Goal: Task Accomplishment & Management: Manage account settings

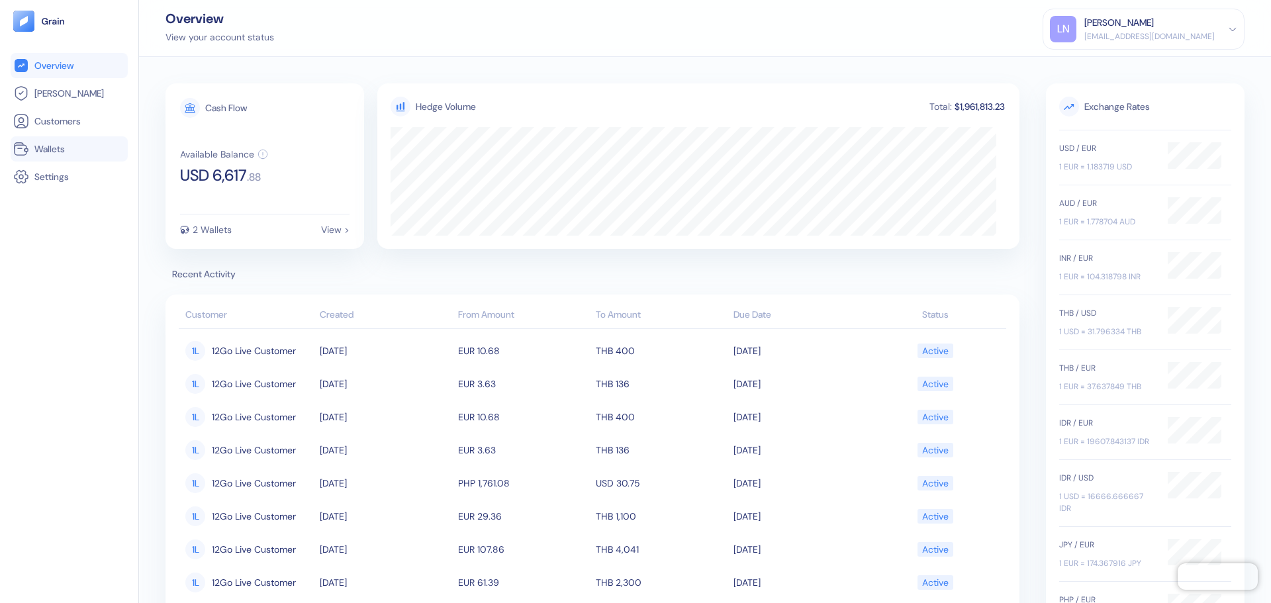
click at [60, 156] on link "Wallets" at bounding box center [69, 149] width 112 height 16
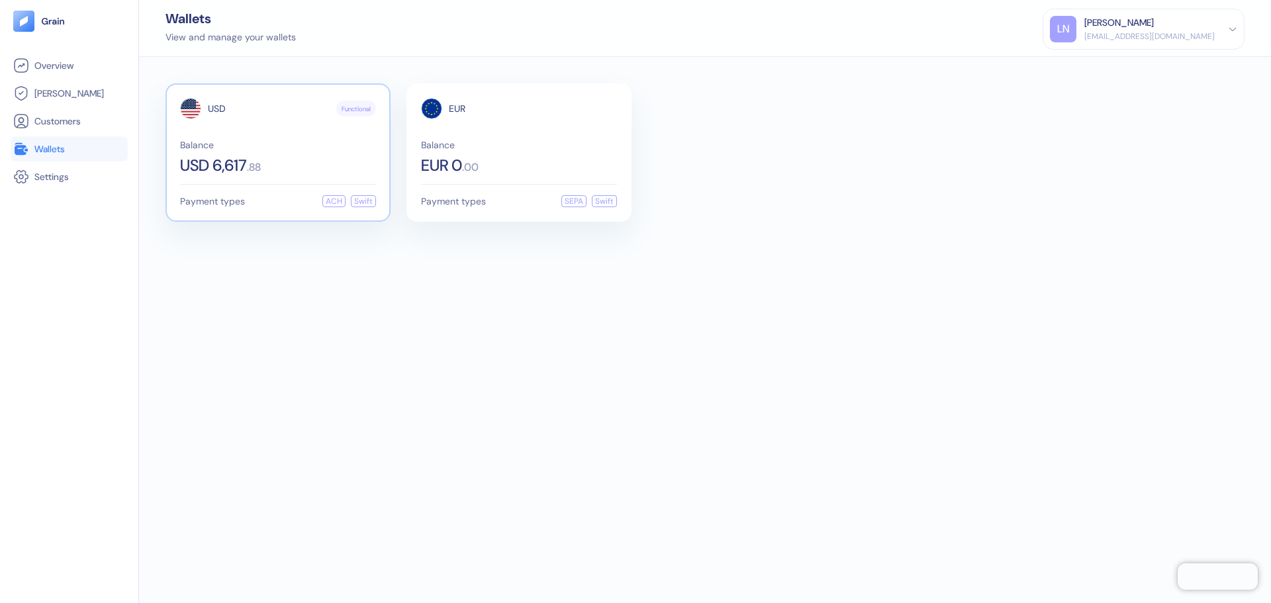
click at [247, 160] on span "USD 6,617" at bounding box center [213, 166] width 67 height 16
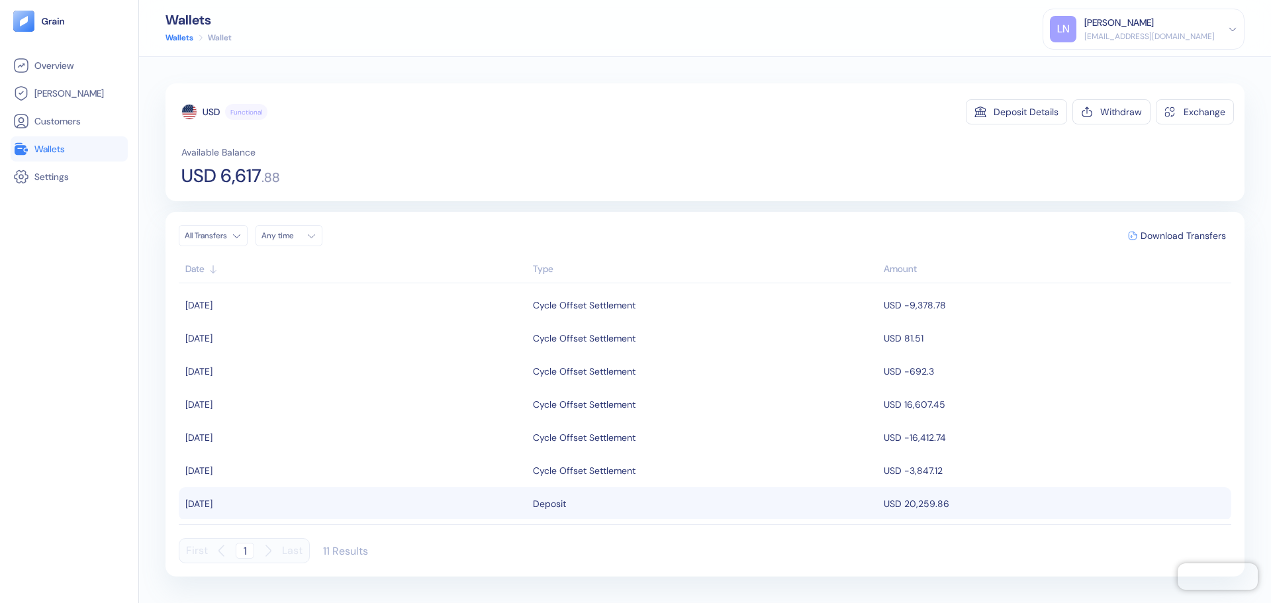
click at [1155, 38] on div "[EMAIL_ADDRESS][DOMAIN_NAME]" at bounding box center [1149, 36] width 130 height 12
click at [1104, 67] on div "Sign Out" at bounding box center [1085, 66] width 36 height 14
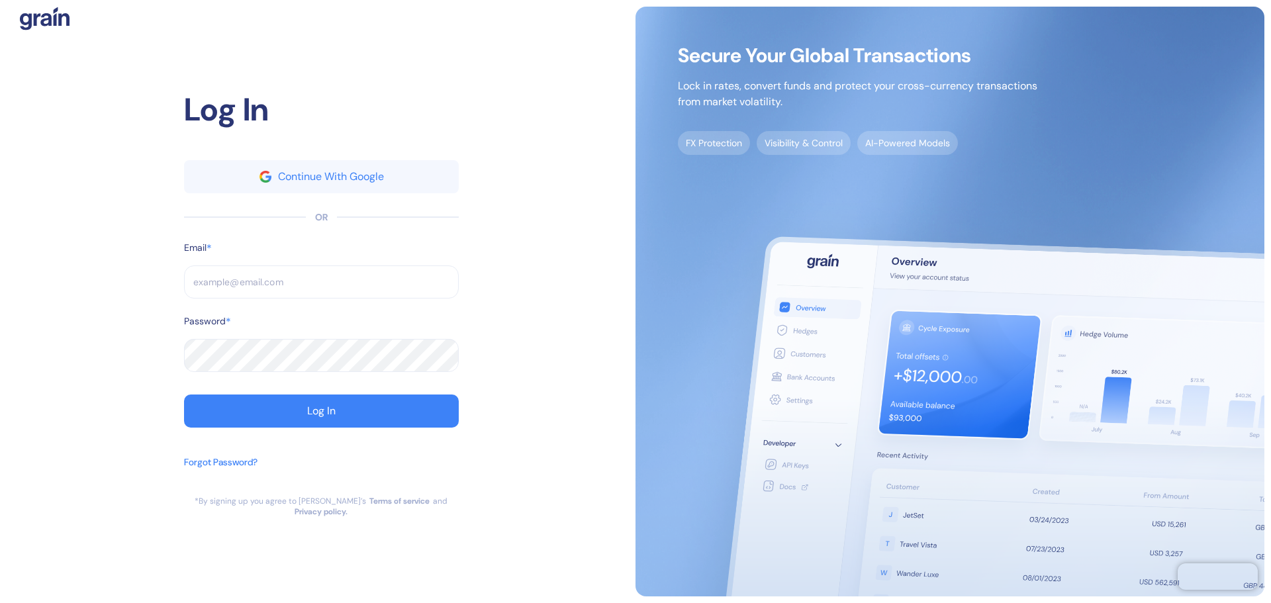
type input "[EMAIL_ADDRESS][DOMAIN_NAME]"
click at [226, 291] on input "[EMAIL_ADDRESS][DOMAIN_NAME]" at bounding box center [321, 281] width 275 height 33
type input "[EMAIL_ADDRESS][DOMAIN_NAME]"
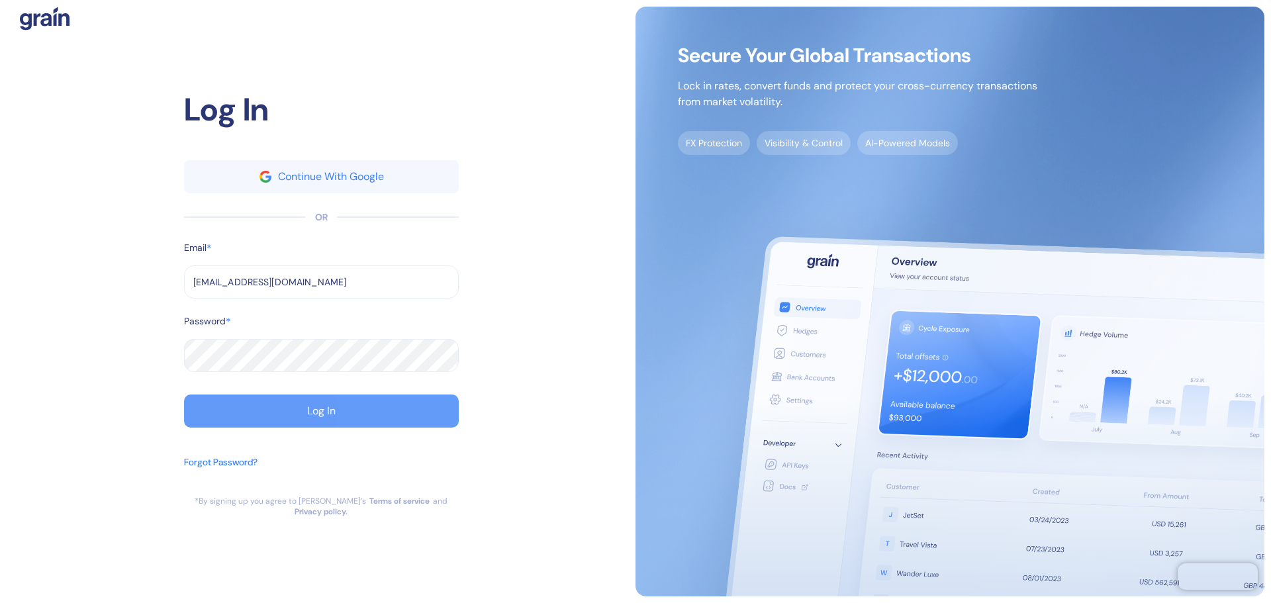
click at [312, 414] on div "Log In" at bounding box center [321, 411] width 28 height 11
